Goal: Information Seeking & Learning: Learn about a topic

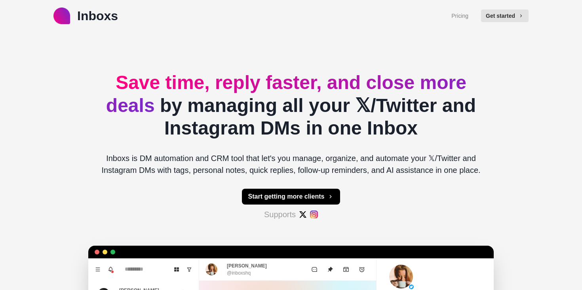
click at [327, 127] on h2 "Save time, reply faster, and close more deals by managing all your 𝕏/Twitter an…" at bounding box center [291, 105] width 393 height 69
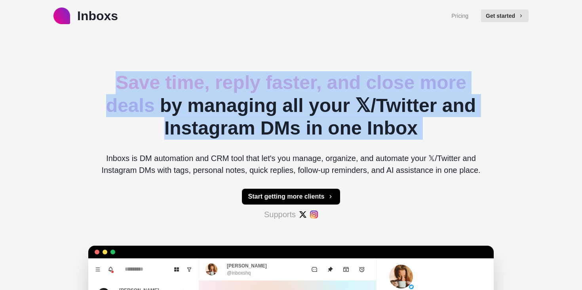
click at [327, 127] on h2 "Save time, reply faster, and close more deals by managing all your 𝕏/Twitter an…" at bounding box center [291, 105] width 393 height 69
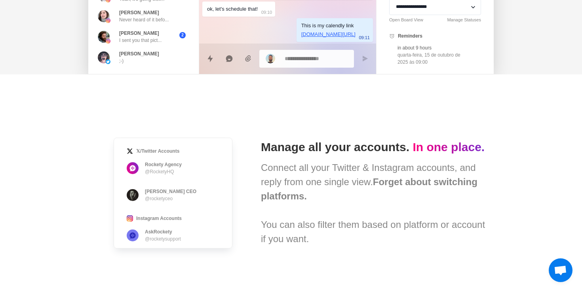
scroll to position [426, 0]
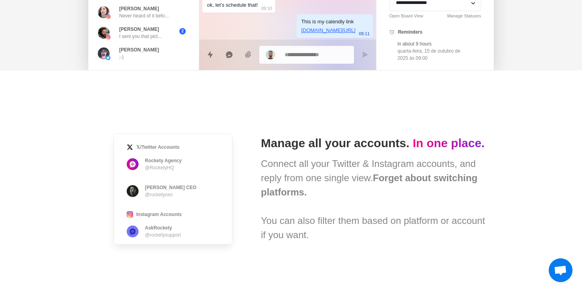
click at [329, 156] on div "Manage all your accounts. In one place. Connect all your Twitter & Instagram ac…" at bounding box center [374, 189] width 227 height 106
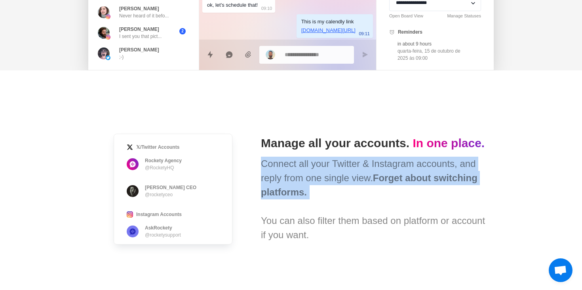
click at [329, 156] on div "Manage all your accounts. In one place. Connect all your Twitter & Instagram ac…" at bounding box center [374, 189] width 227 height 106
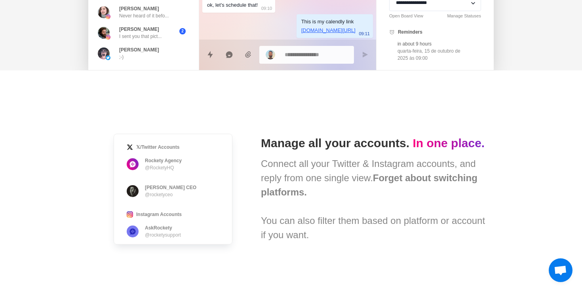
click at [329, 156] on div "Manage all your accounts. In one place. Connect all your Twitter & Instagram ac…" at bounding box center [374, 189] width 227 height 106
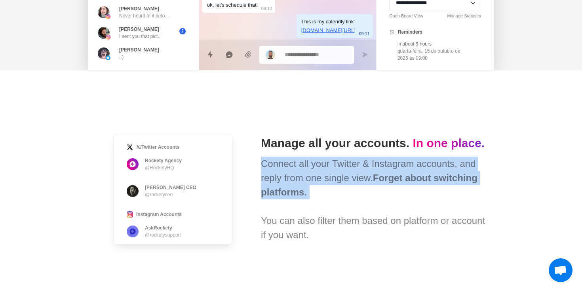
click at [329, 156] on div "Manage all your accounts. In one place. Connect all your Twitter & Instagram ac…" at bounding box center [374, 189] width 227 height 106
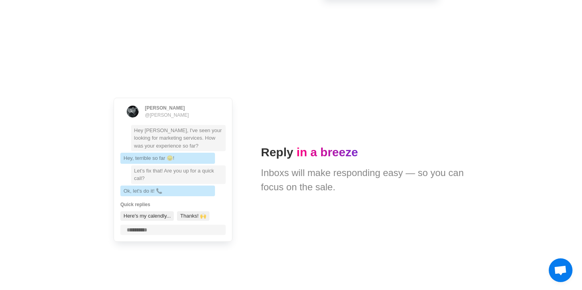
scroll to position [1401, 0]
